Goal: Transaction & Acquisition: Purchase product/service

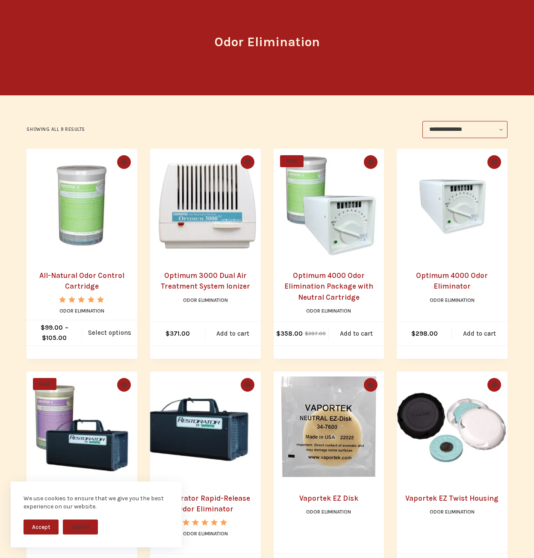
scroll to position [82, 0]
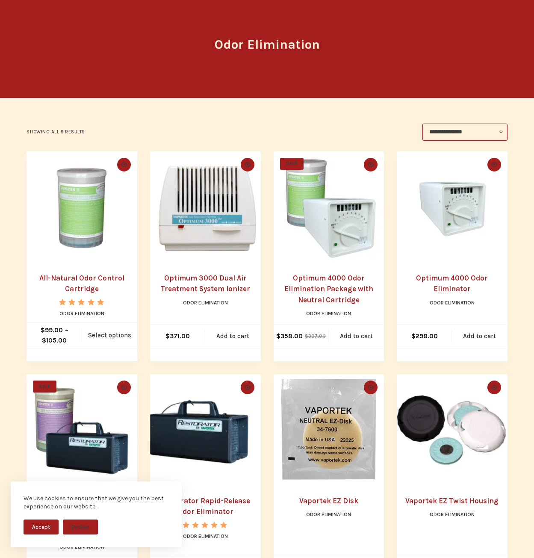
click at [80, 431] on img "Restorator Odor Elimination Package with S.O.S Cartridge" at bounding box center [82, 429] width 111 height 111
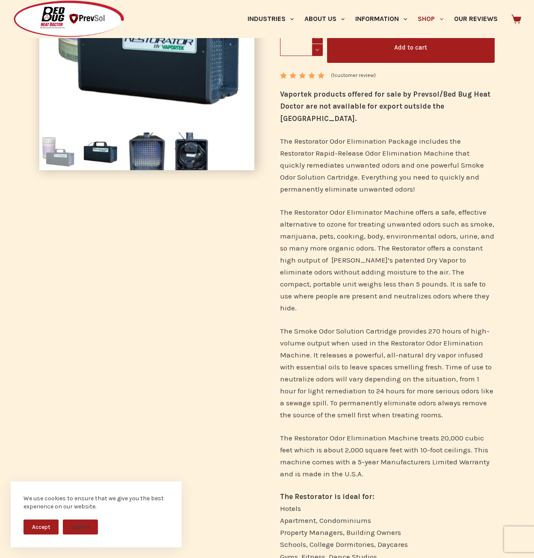
scroll to position [166, 0]
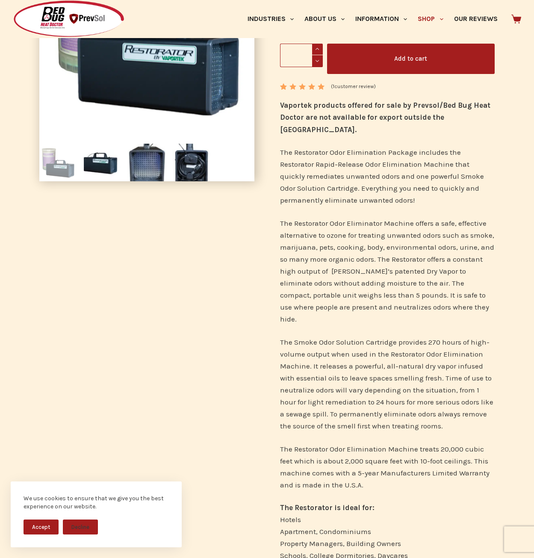
click at [519, 19] on icon at bounding box center [516, 19] width 10 height 9
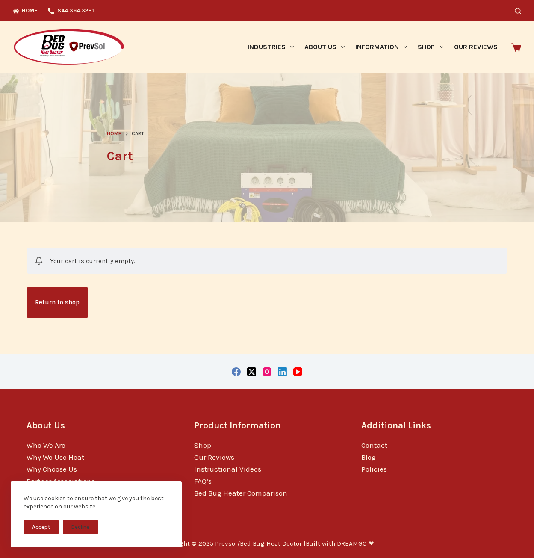
scroll to position [1, 0]
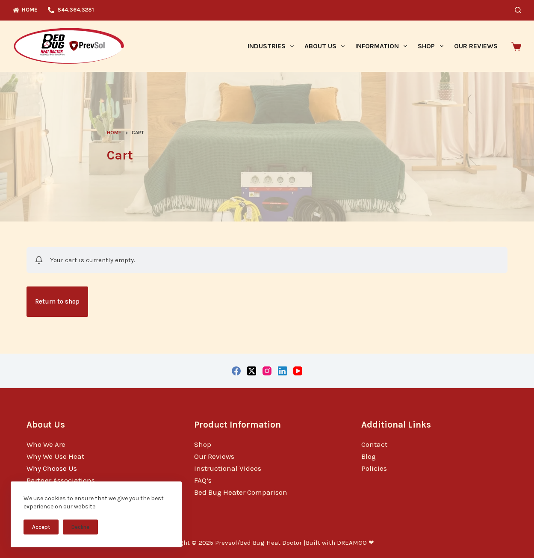
click at [49, 468] on link "Why Choose Us" at bounding box center [52, 468] width 50 height 9
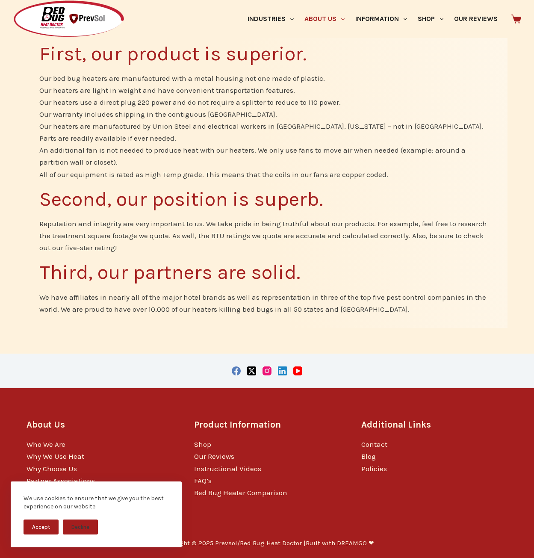
scroll to position [485, 0]
click at [201, 444] on link "Shop" at bounding box center [202, 444] width 17 height 9
